Goal: Information Seeking & Learning: Learn about a topic

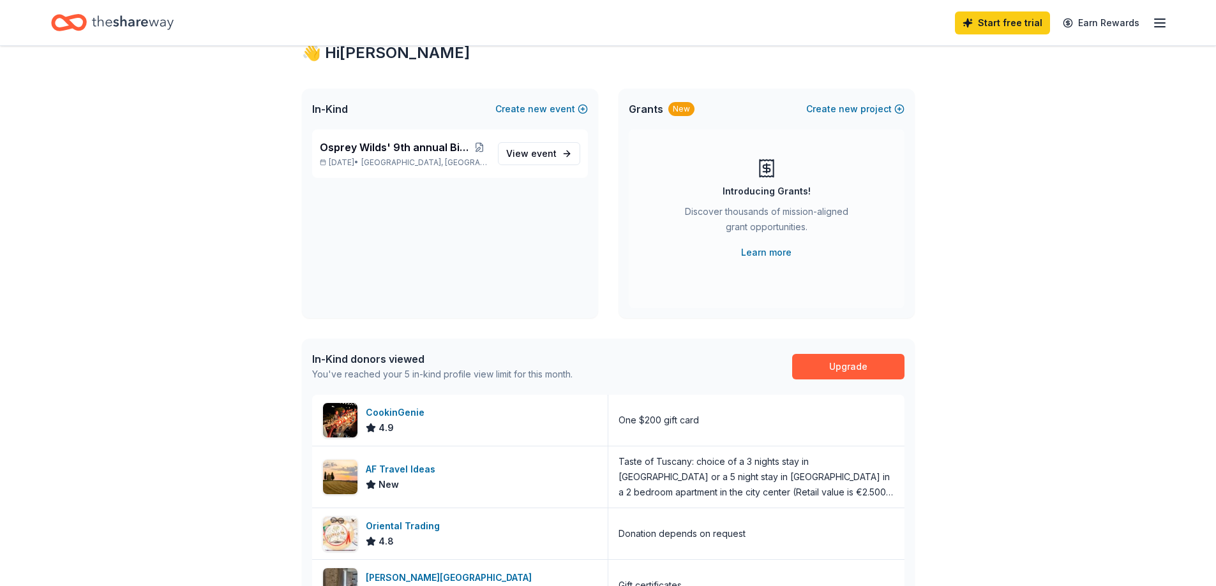
scroll to position [64, 0]
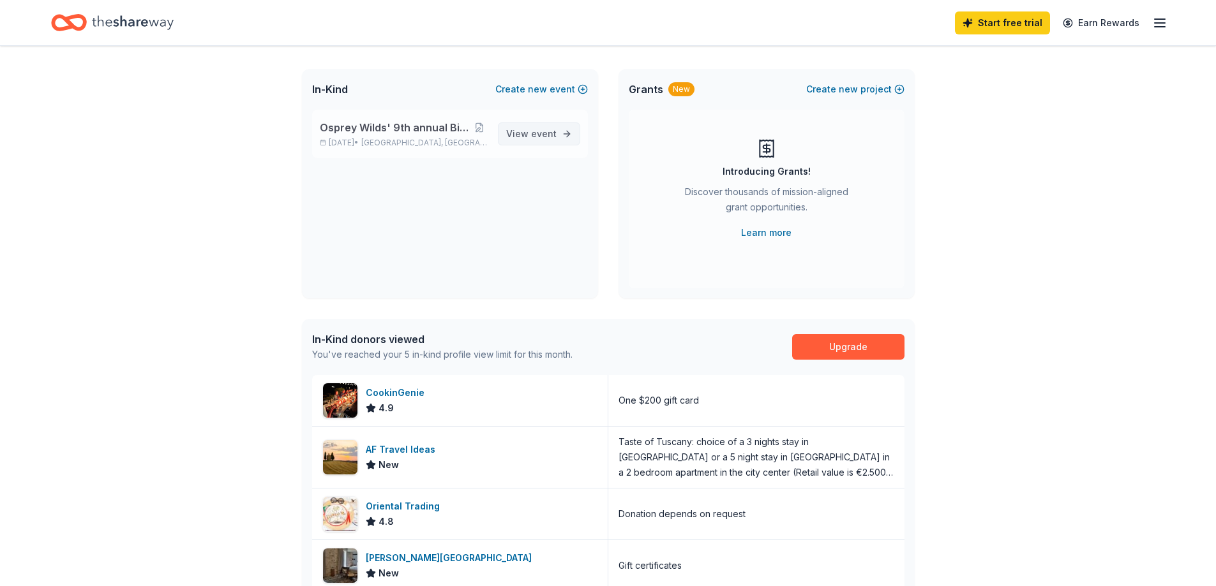
click at [547, 131] on span "event" at bounding box center [544, 133] width 26 height 11
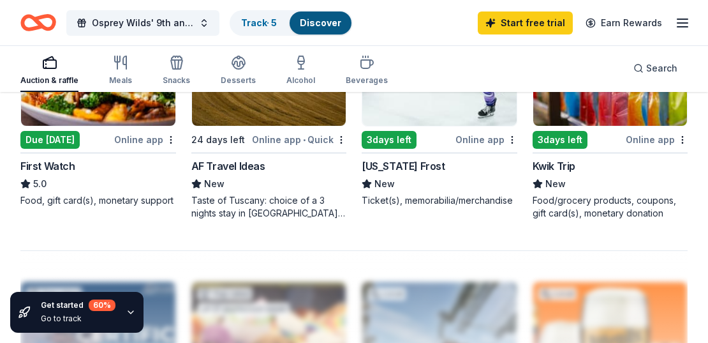
scroll to position [1340, 0]
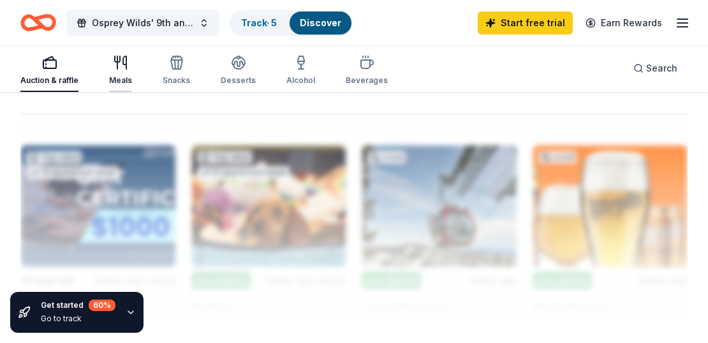
click at [116, 76] on div "Meals" at bounding box center [120, 80] width 23 height 10
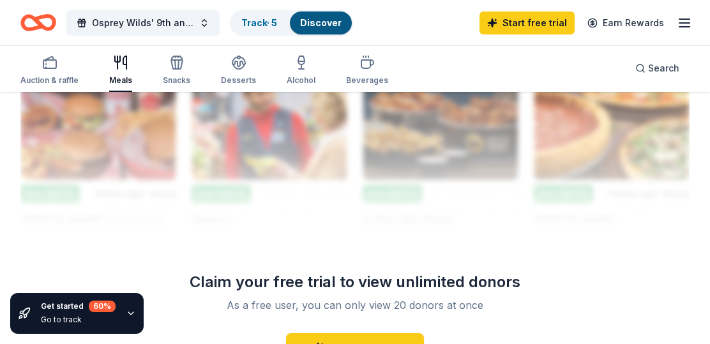
scroll to position [1404, 0]
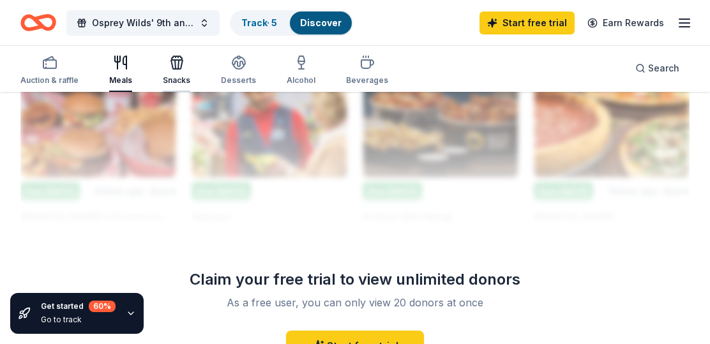
click at [175, 68] on icon "button" at bounding box center [176, 62] width 15 height 15
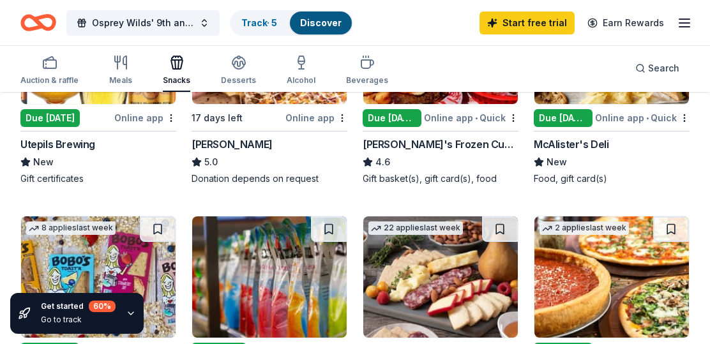
scroll to position [255, 0]
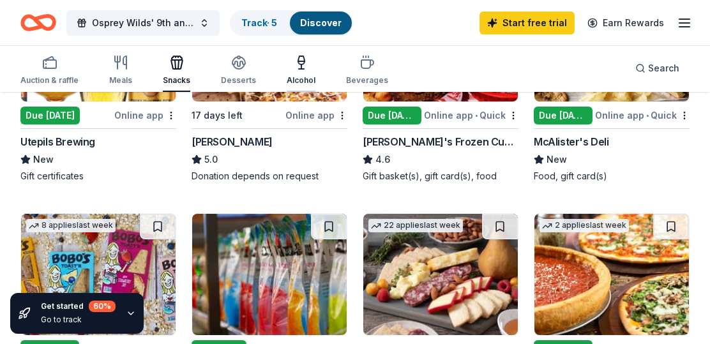
click at [296, 77] on div "Alcohol" at bounding box center [300, 80] width 29 height 10
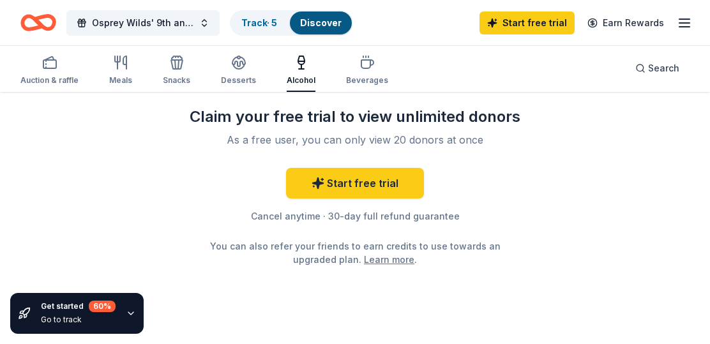
scroll to position [893, 0]
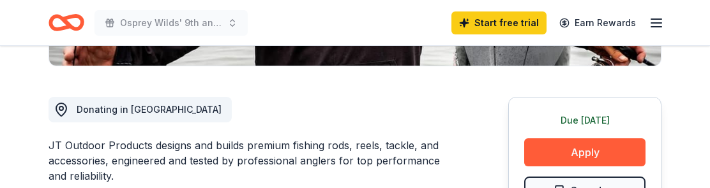
scroll to position [319, 0]
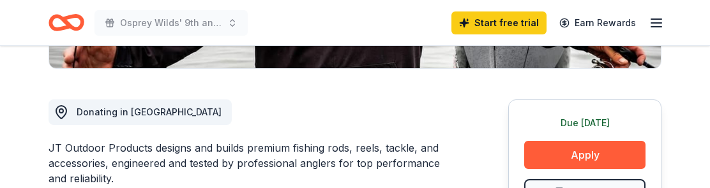
drag, startPoint x: 148, startPoint y: 147, endPoint x: 41, endPoint y: 147, distance: 107.2
drag, startPoint x: 48, startPoint y: 145, endPoint x: 145, endPoint y: 151, distance: 97.2
click at [145, 151] on div "JT Outdoor Products designs and builds premium fishing rods, reels, tackle, and…" at bounding box center [247, 163] width 398 height 46
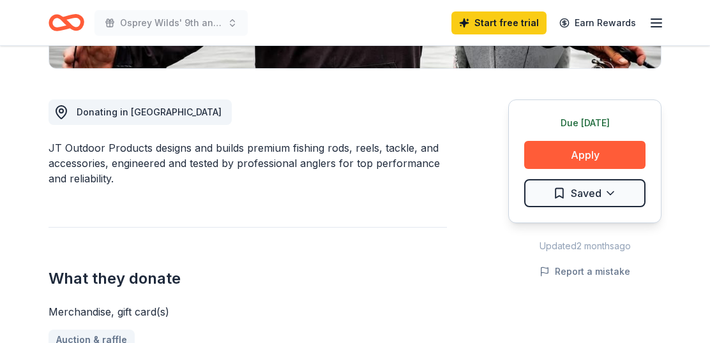
drag, startPoint x: 49, startPoint y: 145, endPoint x: 151, endPoint y: 142, distance: 101.5
click at [151, 142] on div "JT Outdoor Products designs and builds premium fishing rods, reels, tackle, and…" at bounding box center [247, 163] width 398 height 46
